Goal: Communication & Community: Participate in discussion

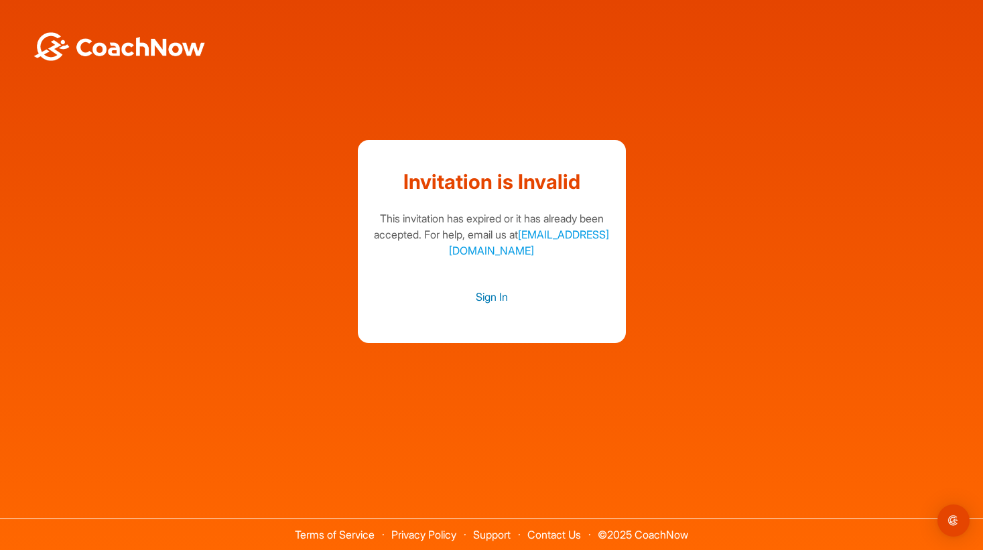
click at [491, 298] on link "Sign In" at bounding box center [491, 296] width 241 height 17
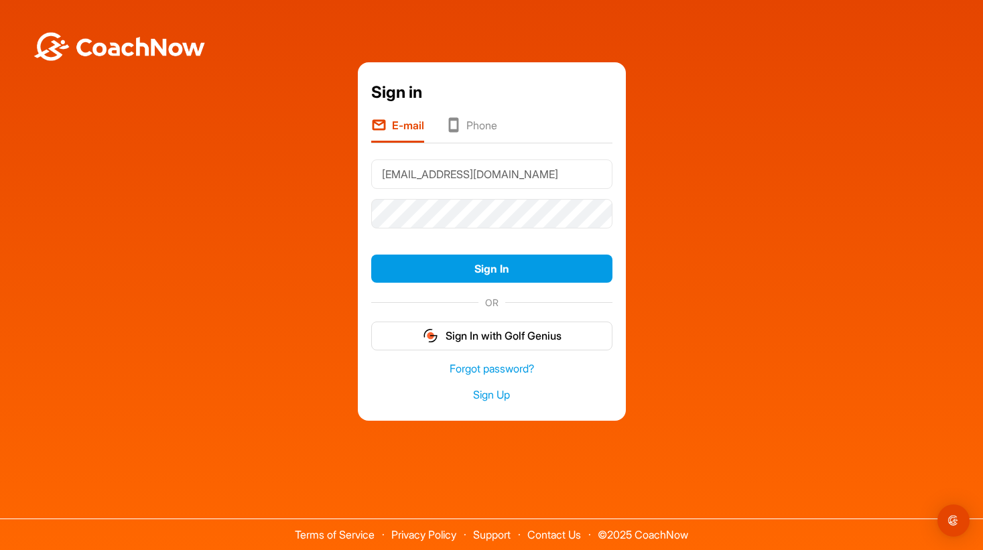
type input "[EMAIL_ADDRESS][DOMAIN_NAME]"
click at [463, 263] on button "Sign In" at bounding box center [491, 269] width 241 height 29
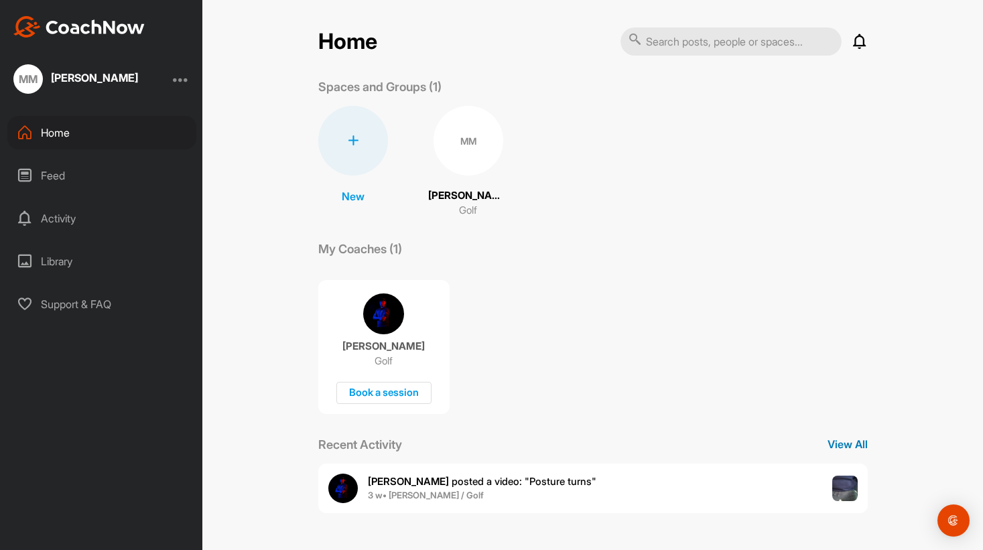
click at [841, 447] on p "View All" at bounding box center [847, 444] width 40 height 16
click at [377, 486] on b "[PERSON_NAME]" at bounding box center [408, 481] width 81 height 13
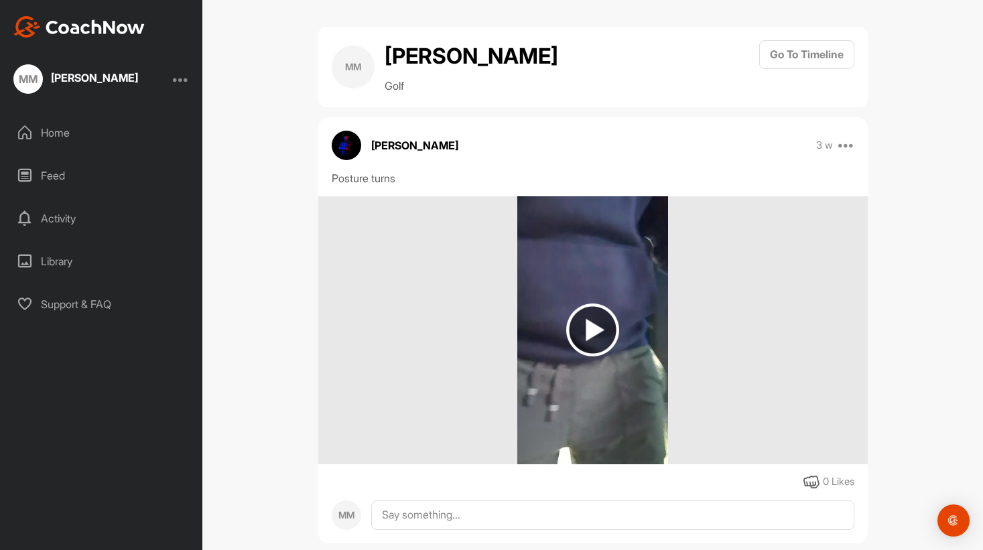
click at [592, 329] on img at bounding box center [592, 329] width 53 height 53
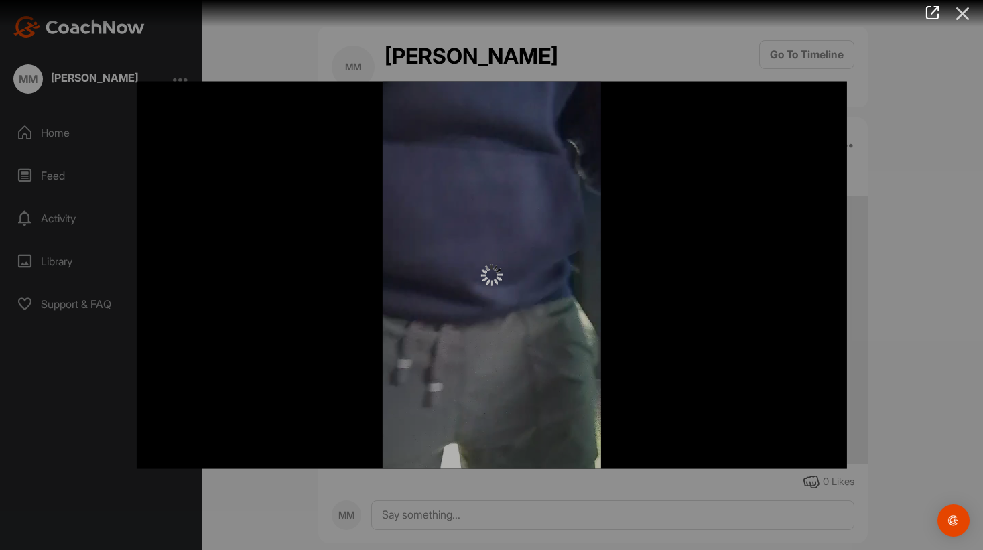
click at [960, 15] on icon at bounding box center [962, 13] width 31 height 25
